Goal: Transaction & Acquisition: Book appointment/travel/reservation

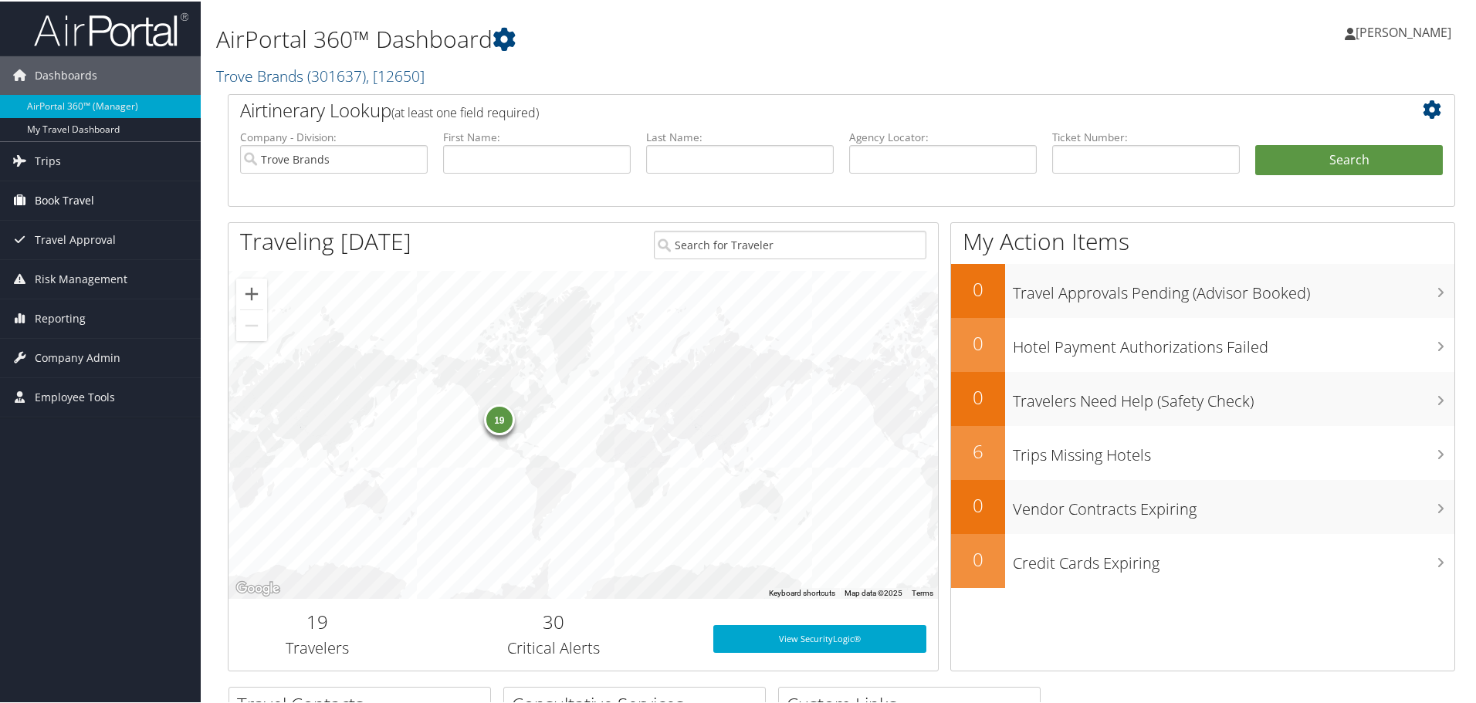
click at [90, 194] on span "Book Travel" at bounding box center [64, 199] width 59 height 39
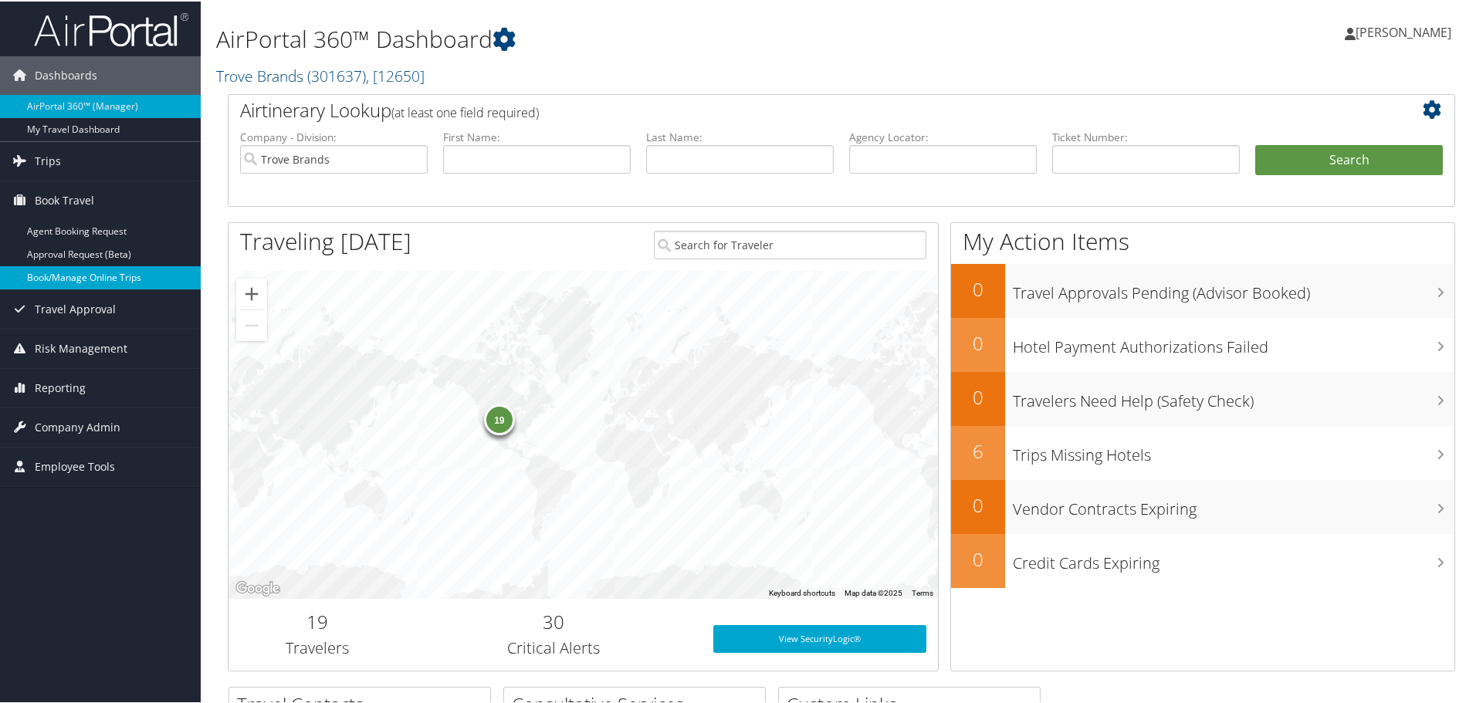
click at [117, 280] on link "Book/Manage Online Trips" at bounding box center [100, 276] width 201 height 23
